Goal: Find contact information: Find contact information

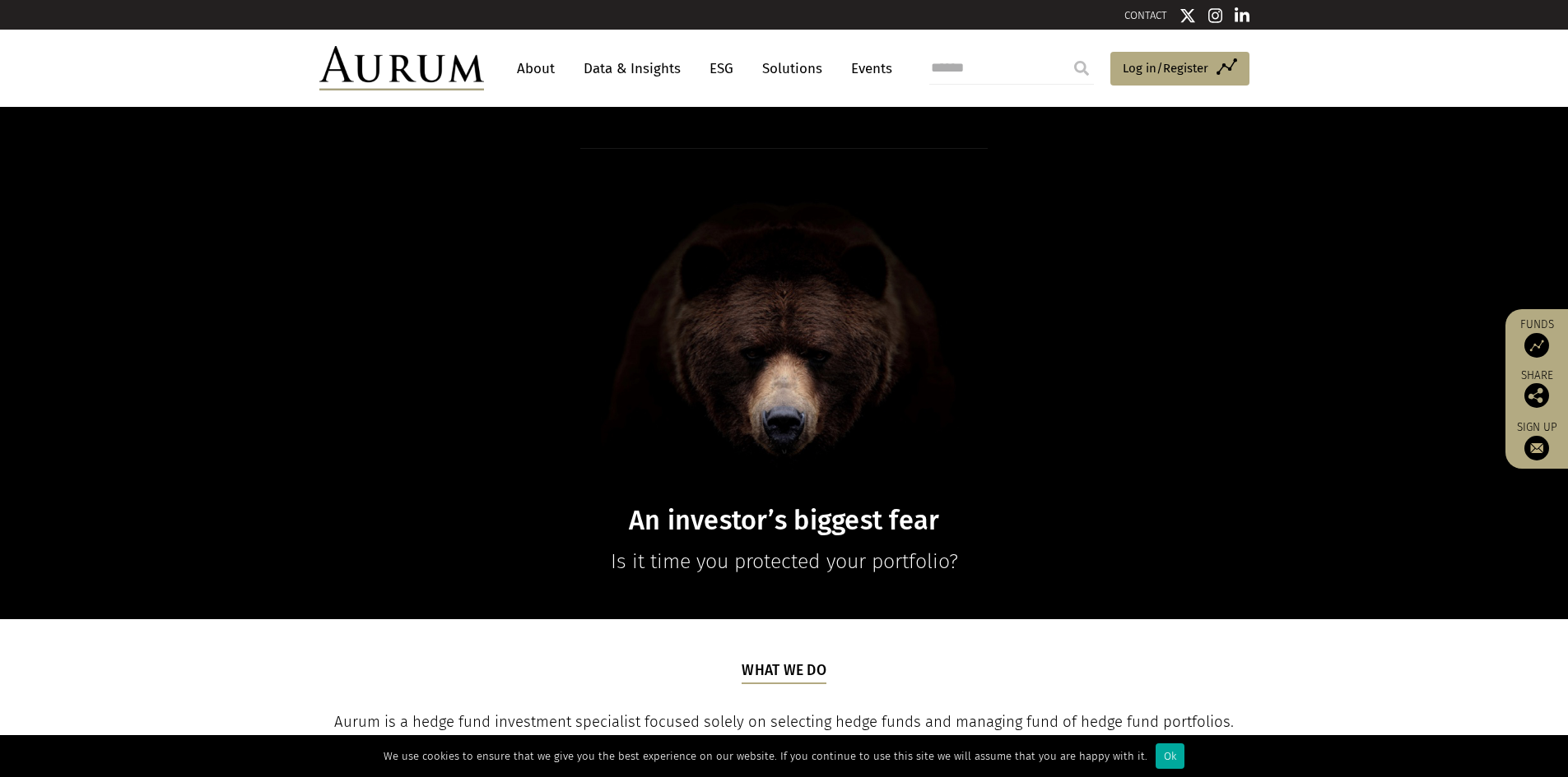
click at [545, 66] on link "About" at bounding box center [535, 69] width 54 height 30
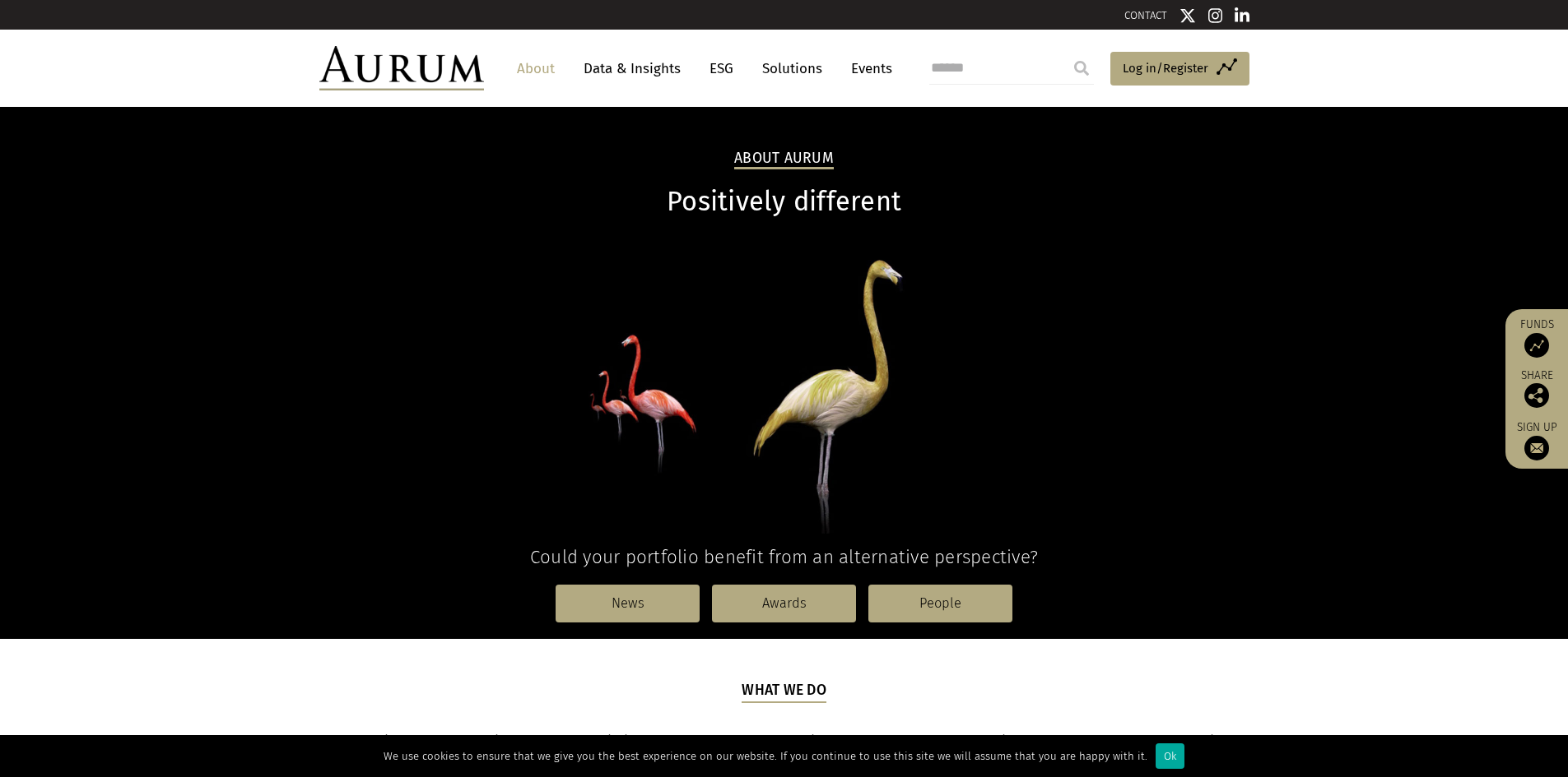
click at [1158, 9] on link "CONTACT" at bounding box center [1145, 15] width 43 height 12
